Goal: Task Accomplishment & Management: Complete application form

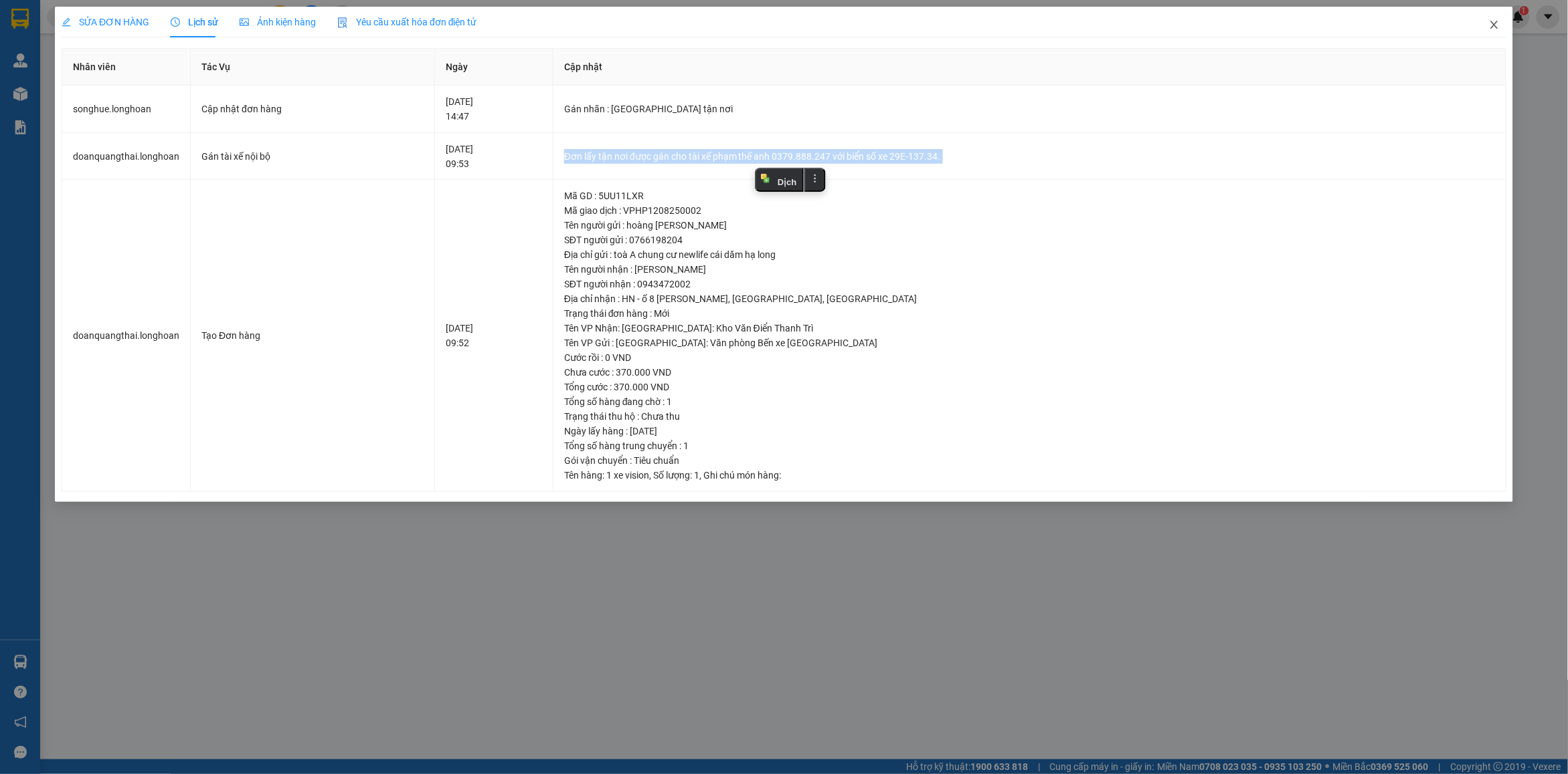
click at [1509, 24] on span "Close" at bounding box center [1493, 25] width 37 height 37
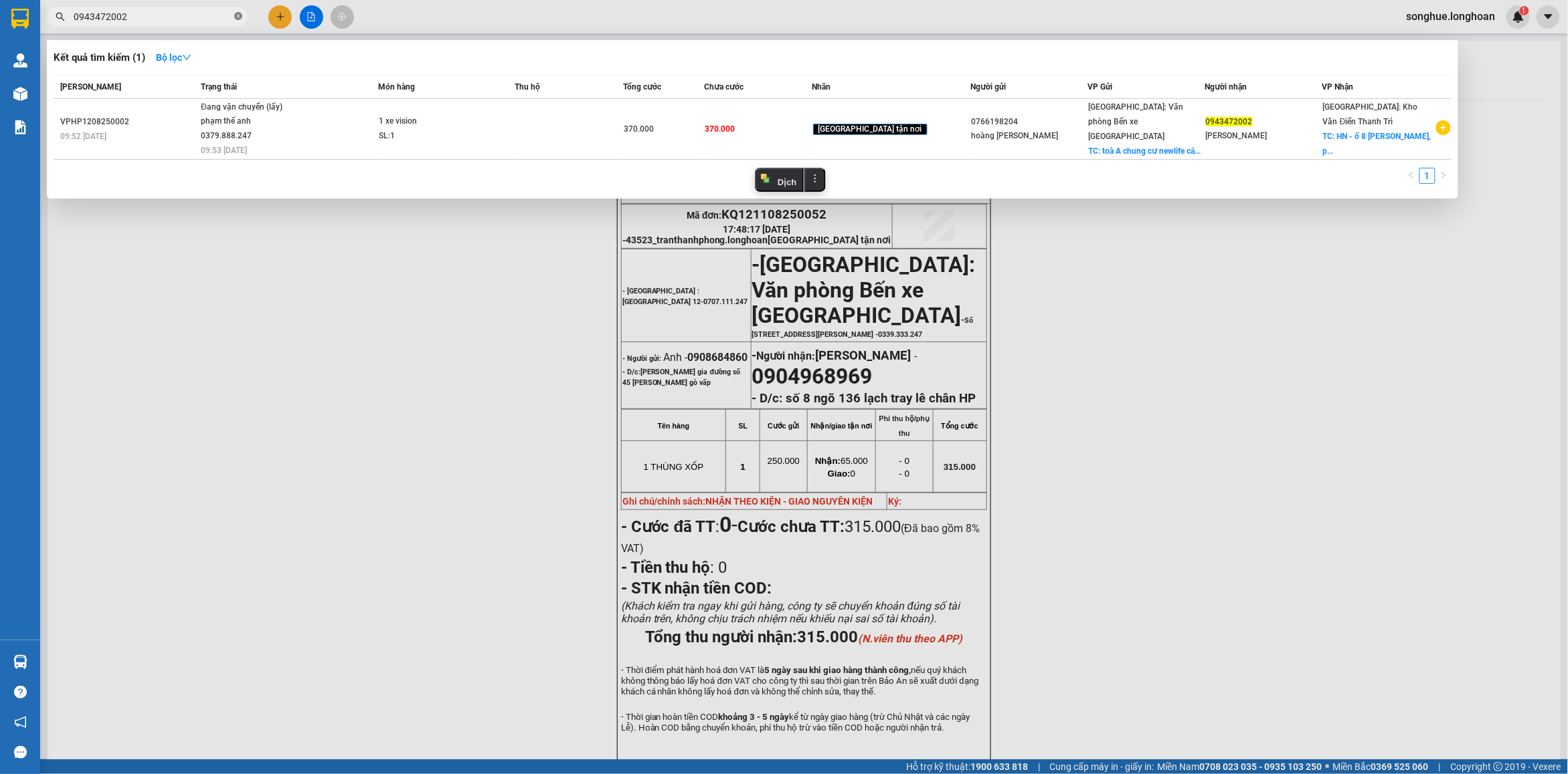
click at [238, 12] on icon "close-circle" at bounding box center [238, 15] width 8 height 8
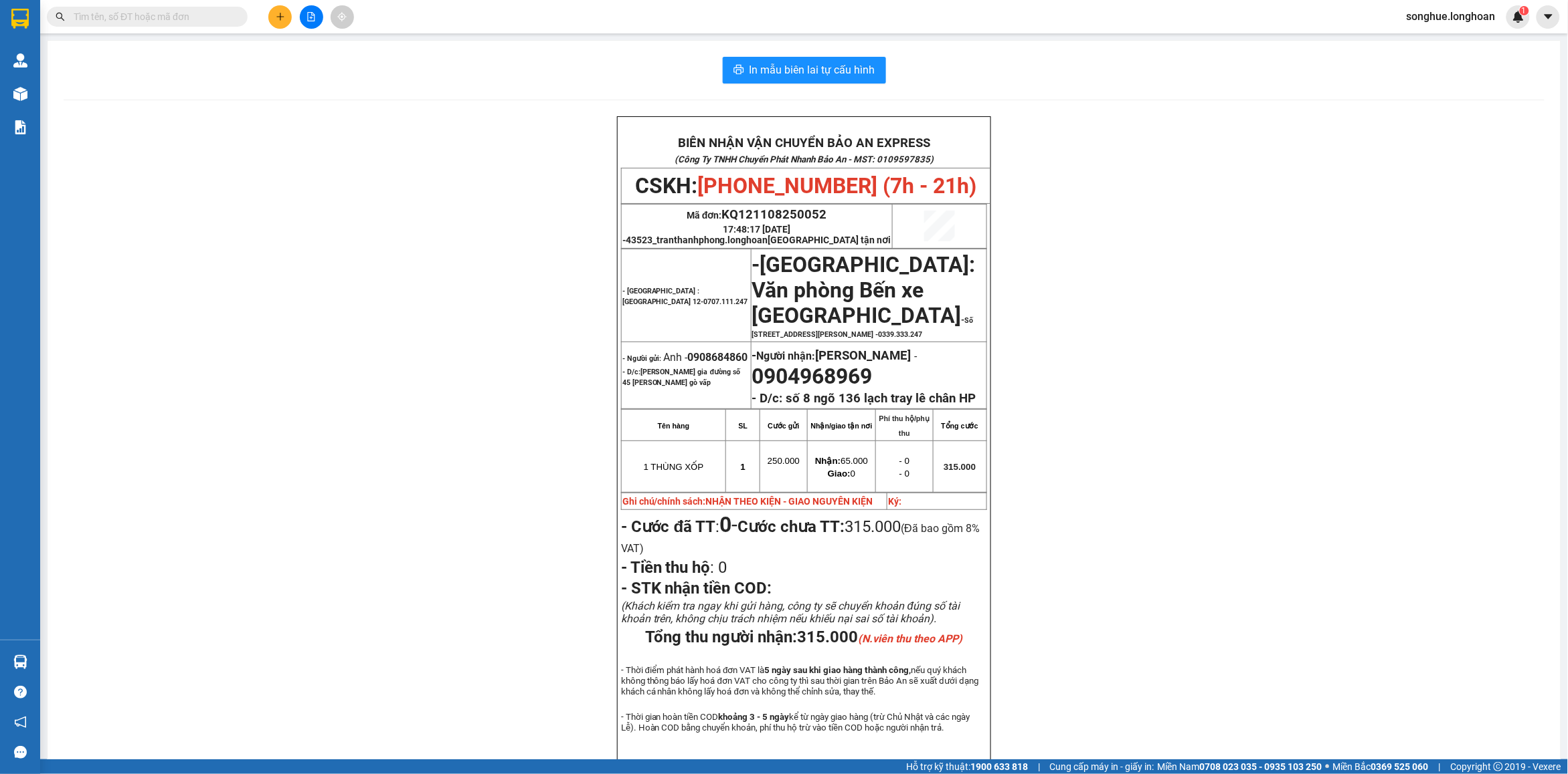
paste input "0794636301"
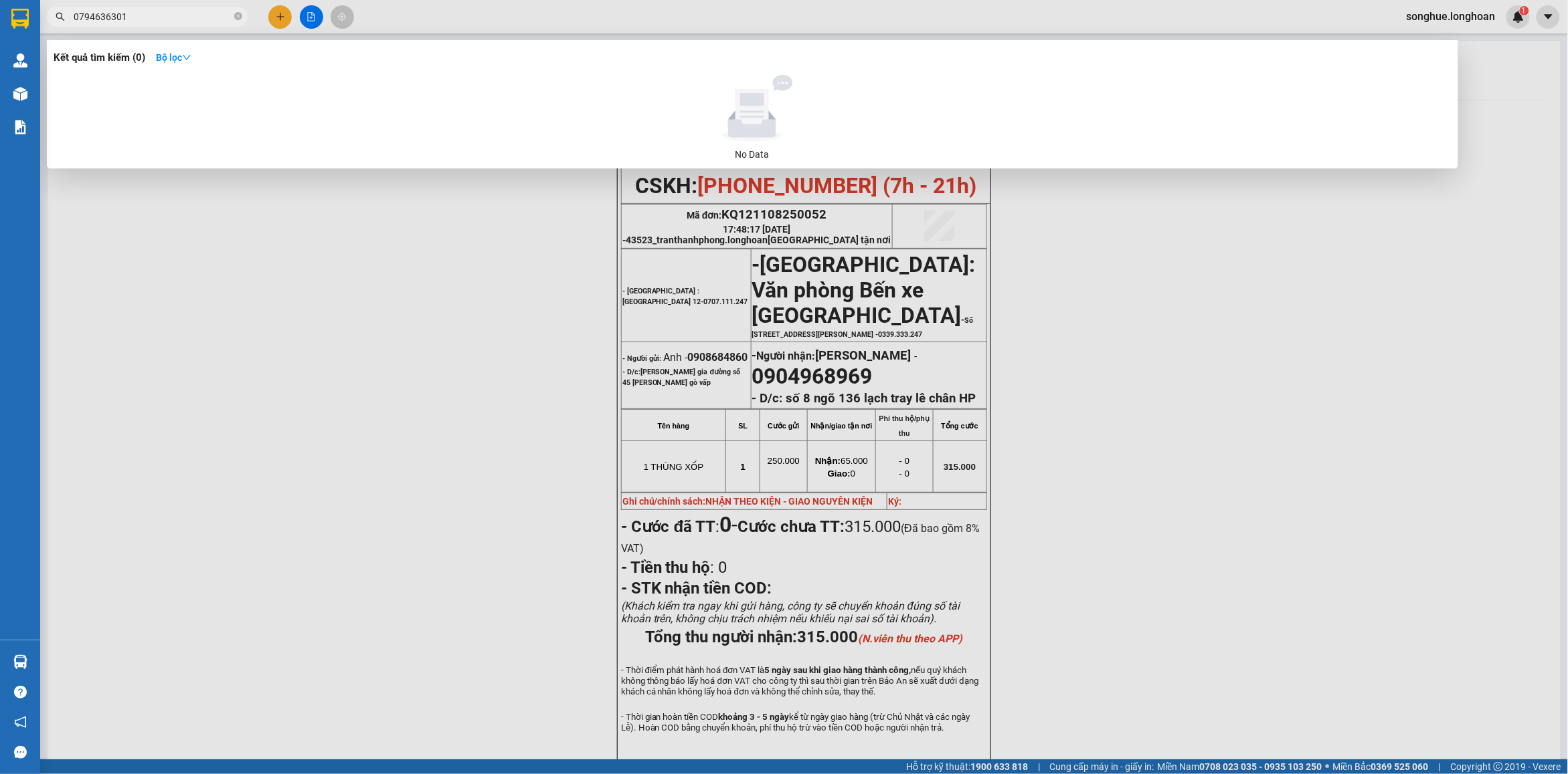
type input "0794636301"
click at [237, 20] on icon "close-circle" at bounding box center [238, 15] width 8 height 8
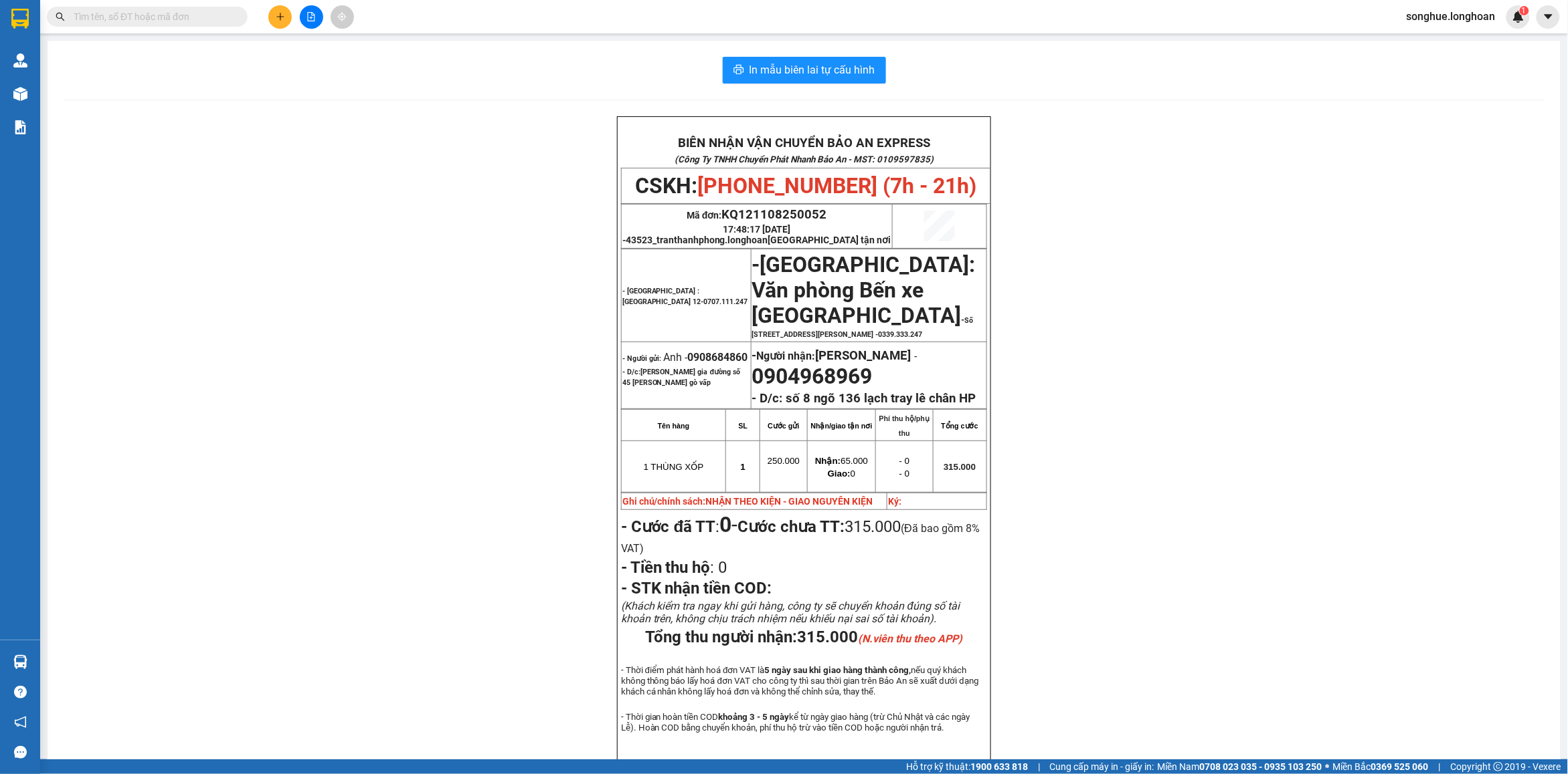
paste input "0376386967"
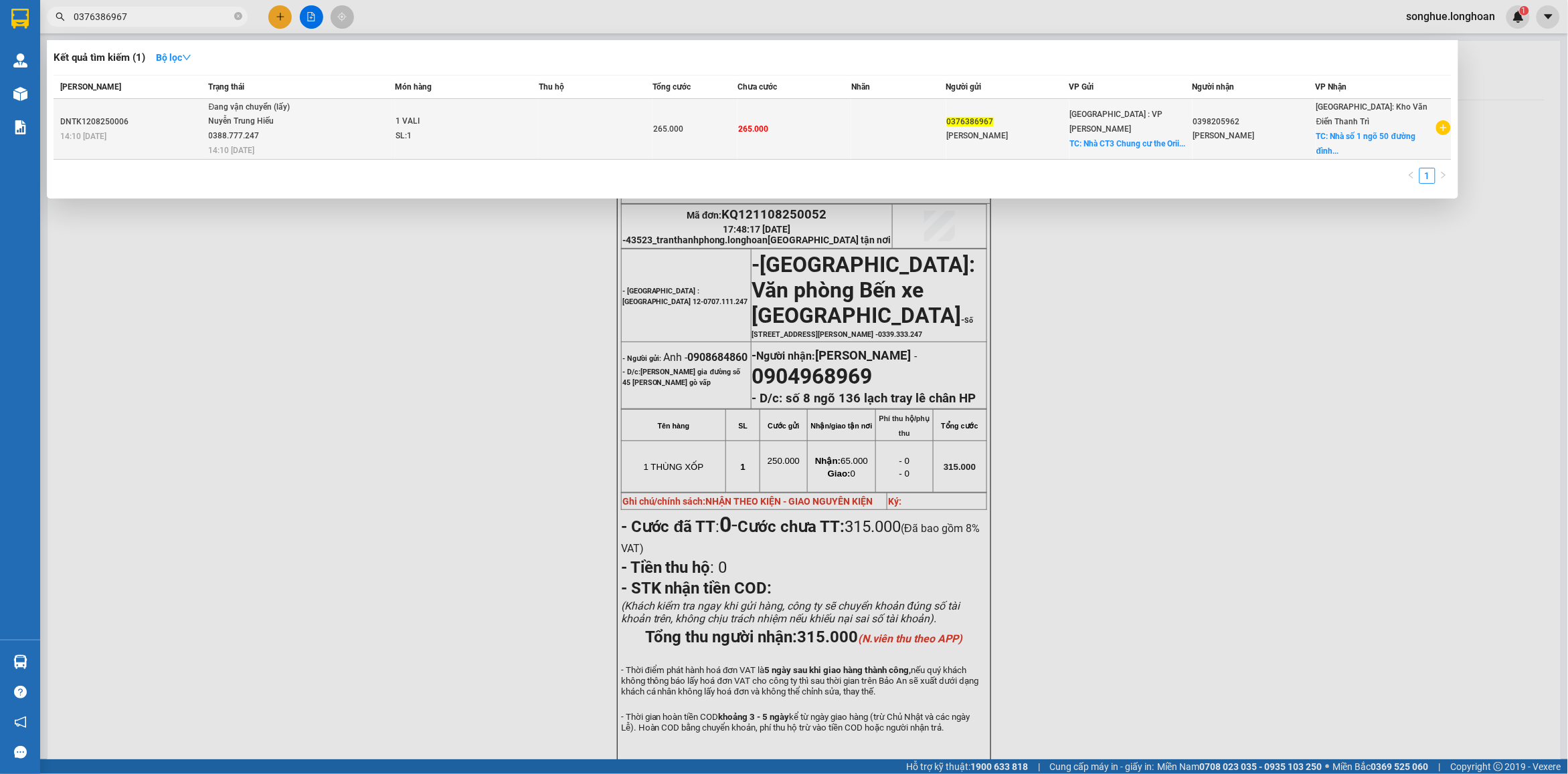
type input "0376386967"
click at [351, 139] on span "Đang vận chuyển (lấy) Nuyễn Trung Hiếu 0388.777.247 14:10 [DATE]" at bounding box center [301, 127] width 186 height 55
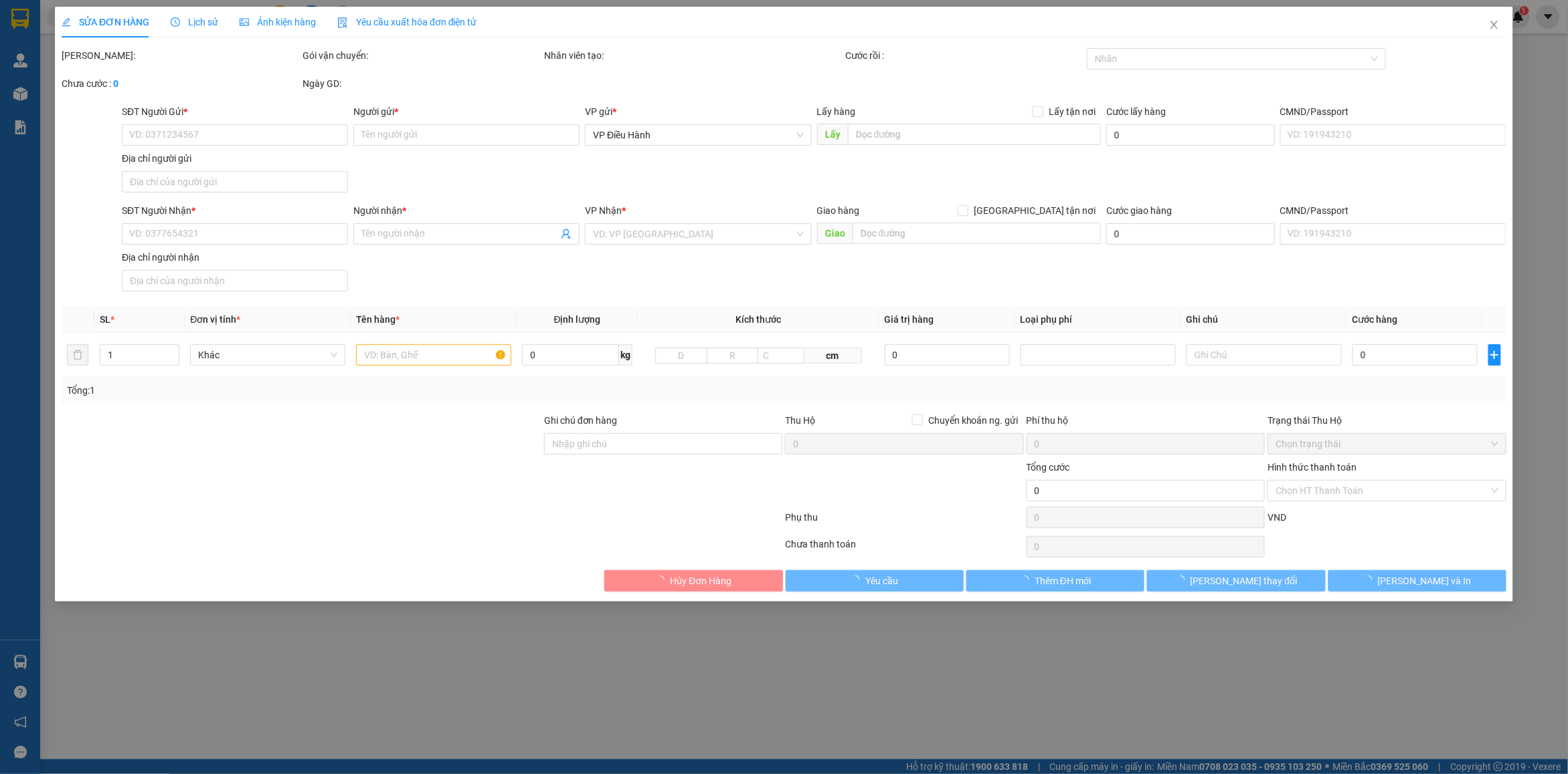
type input "0376386967"
type input "[PERSON_NAME]"
checkbox input "true"
type input "Nhà CT3 Chung cư the Orii garden bầu tràm phường [GEOGRAPHIC_DATA]"
type input "0398205962"
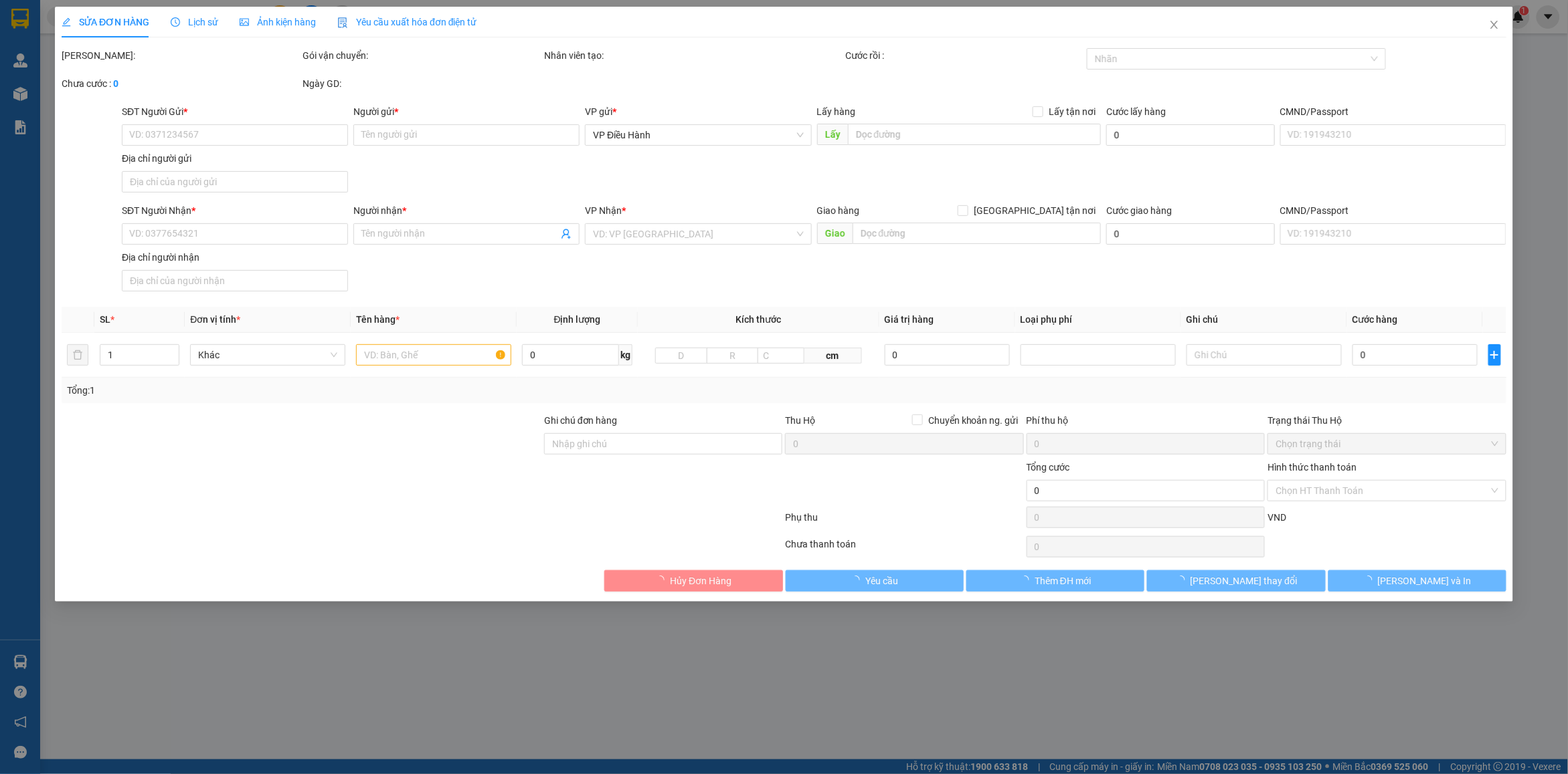
type input "[PERSON_NAME]"
checkbox input "true"
type input "Nhà số 1 ngõ 50 đường đình thôn phường từ [GEOGRAPHIC_DATA]."
type input "265.000"
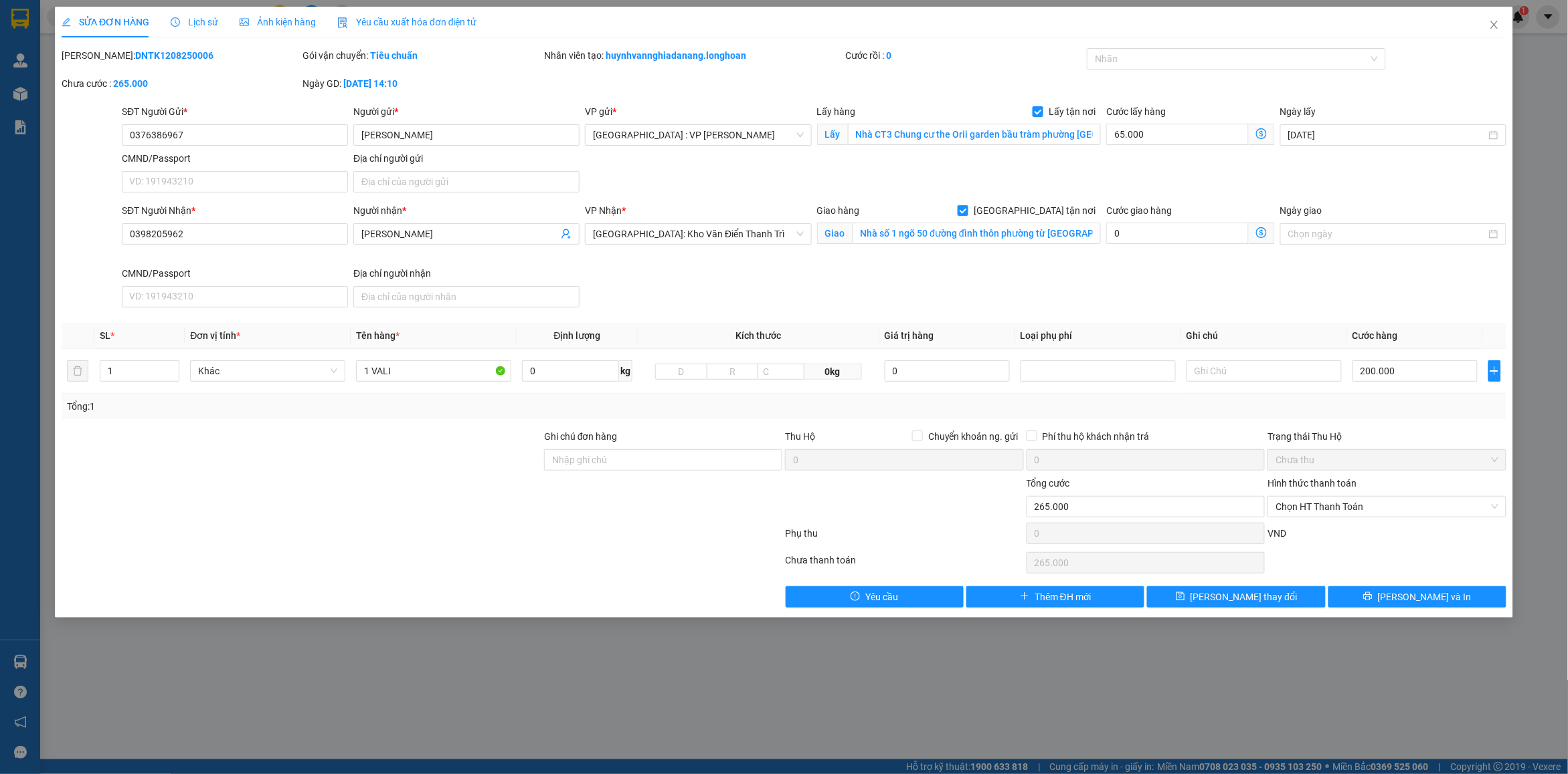
click at [225, 25] on div "SỬA ĐƠN HÀNG Lịch sử Ảnh kiện hàng Yêu cầu xuất hóa đơn điện tử" at bounding box center [269, 22] width 416 height 31
click at [207, 19] on span "Lịch sử" at bounding box center [194, 22] width 47 height 11
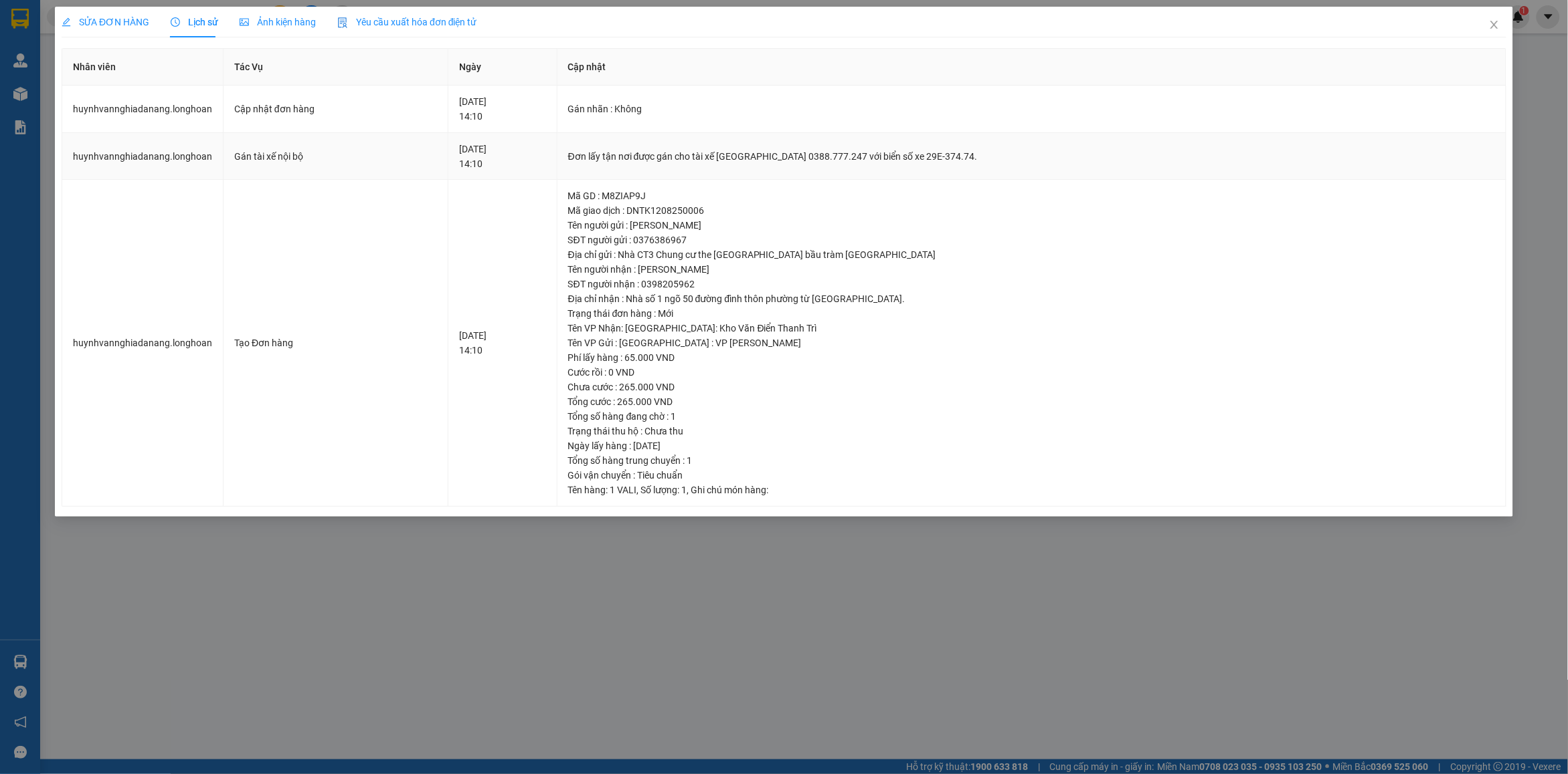
click at [738, 151] on div "Đơn lấy tận nơi được gán cho tài xế [GEOGRAPHIC_DATA] 0388.777.247 với biển số …" at bounding box center [1031, 156] width 926 height 15
copy div "Đơn lấy tận nơi được gán cho tài xế [GEOGRAPHIC_DATA] 0388.777.247 với biển số …"
